Goal: Task Accomplishment & Management: Manage account settings

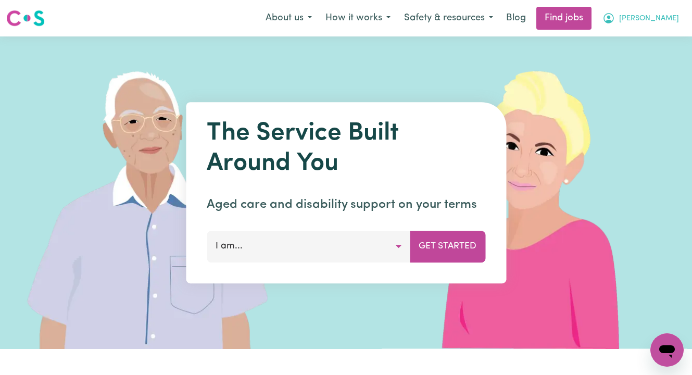
click at [667, 17] on span "[PERSON_NAME]" at bounding box center [649, 18] width 60 height 11
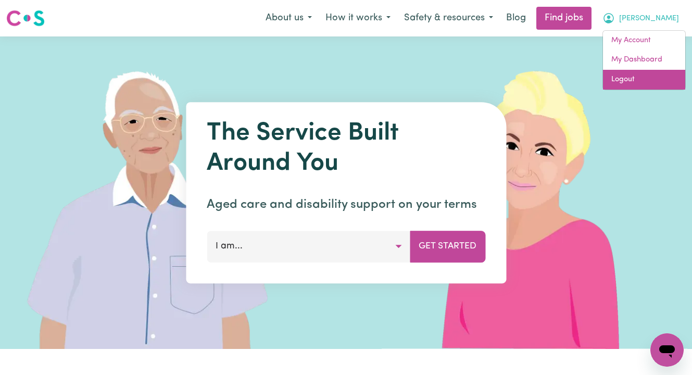
click at [659, 80] on link "Logout" at bounding box center [644, 80] width 82 height 20
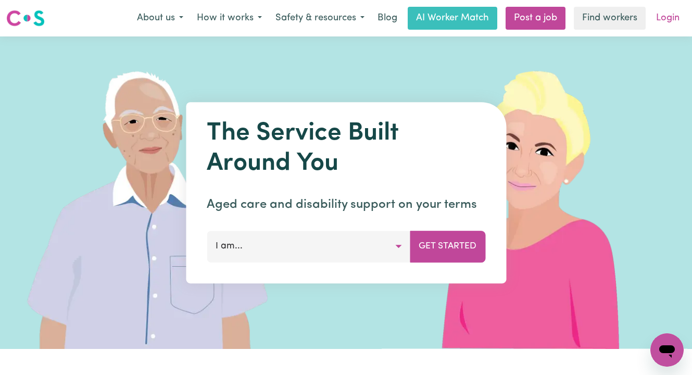
click at [664, 21] on link "Login" at bounding box center [668, 18] width 36 height 23
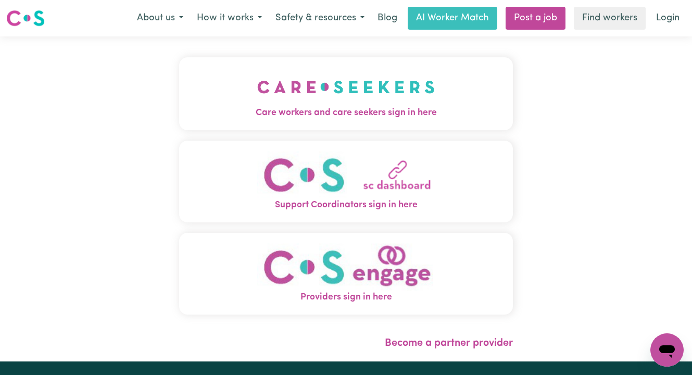
click at [245, 91] on button "Care workers and care seekers sign in here" at bounding box center [346, 93] width 334 height 73
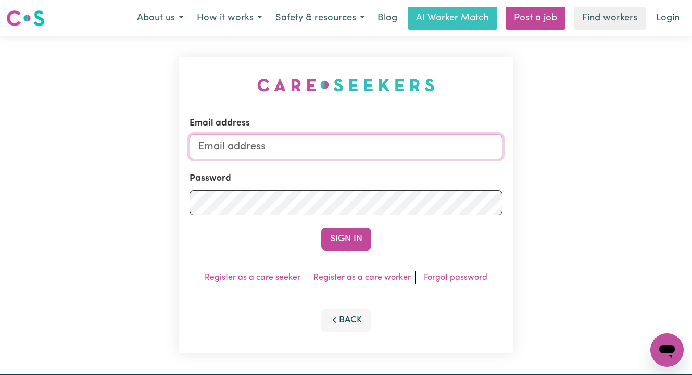
click at [366, 143] on input "Email address" at bounding box center [346, 146] width 313 height 25
type input "[PERSON_NAME][EMAIL_ADDRESS][DOMAIN_NAME]"
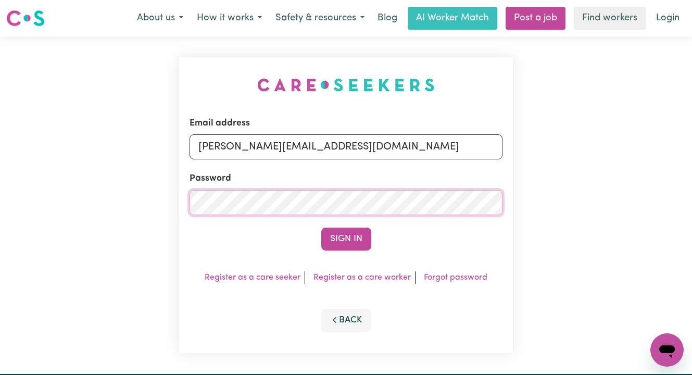
click at [321, 228] on button "Sign In" at bounding box center [346, 239] width 50 height 23
